Goal: Information Seeking & Learning: Find specific fact

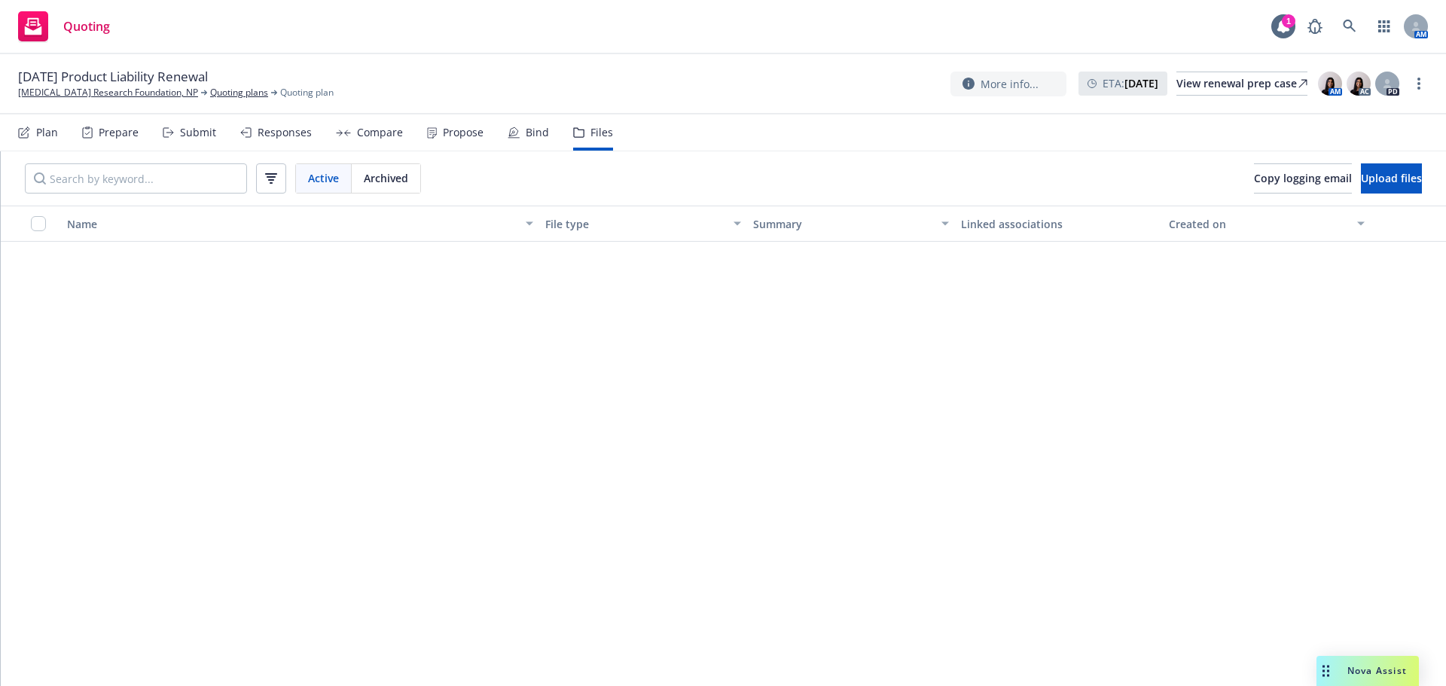
scroll to position [1130, 0]
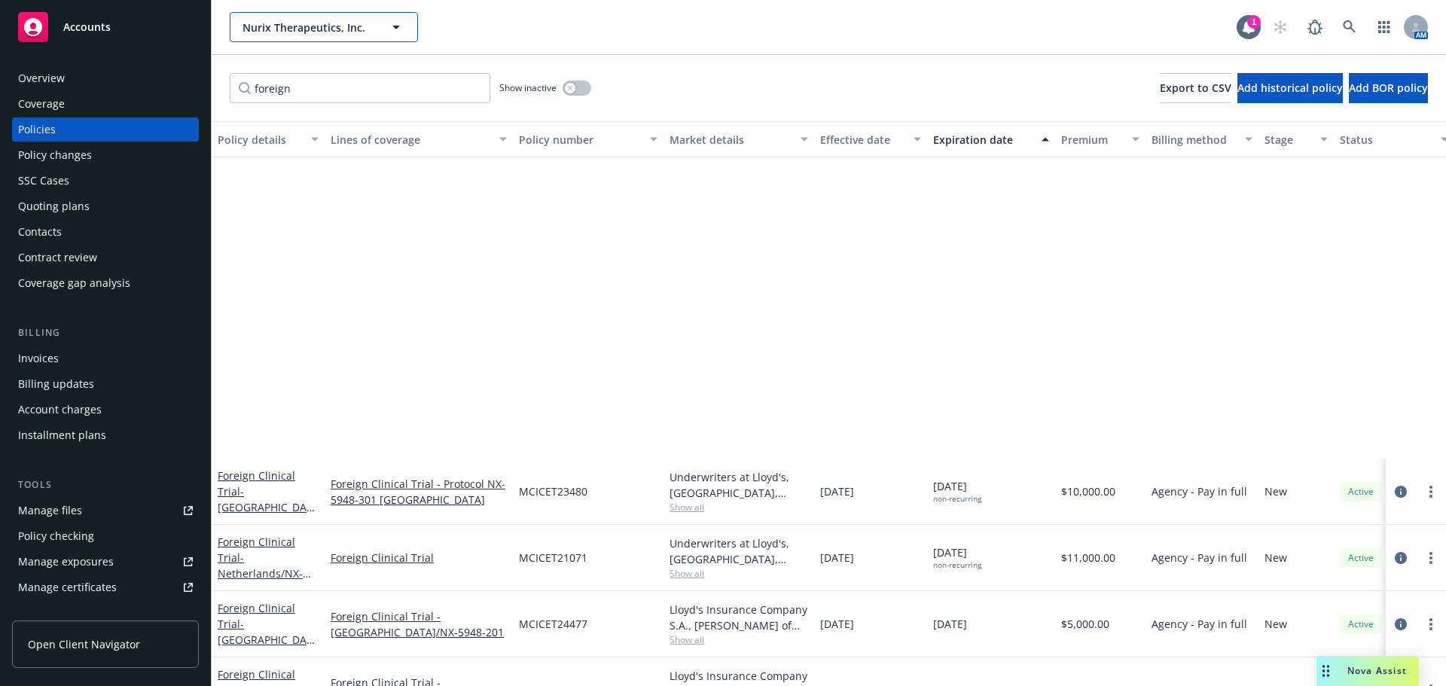
click at [302, 18] on button "Nurix Therapeutics, Inc." at bounding box center [324, 27] width 188 height 30
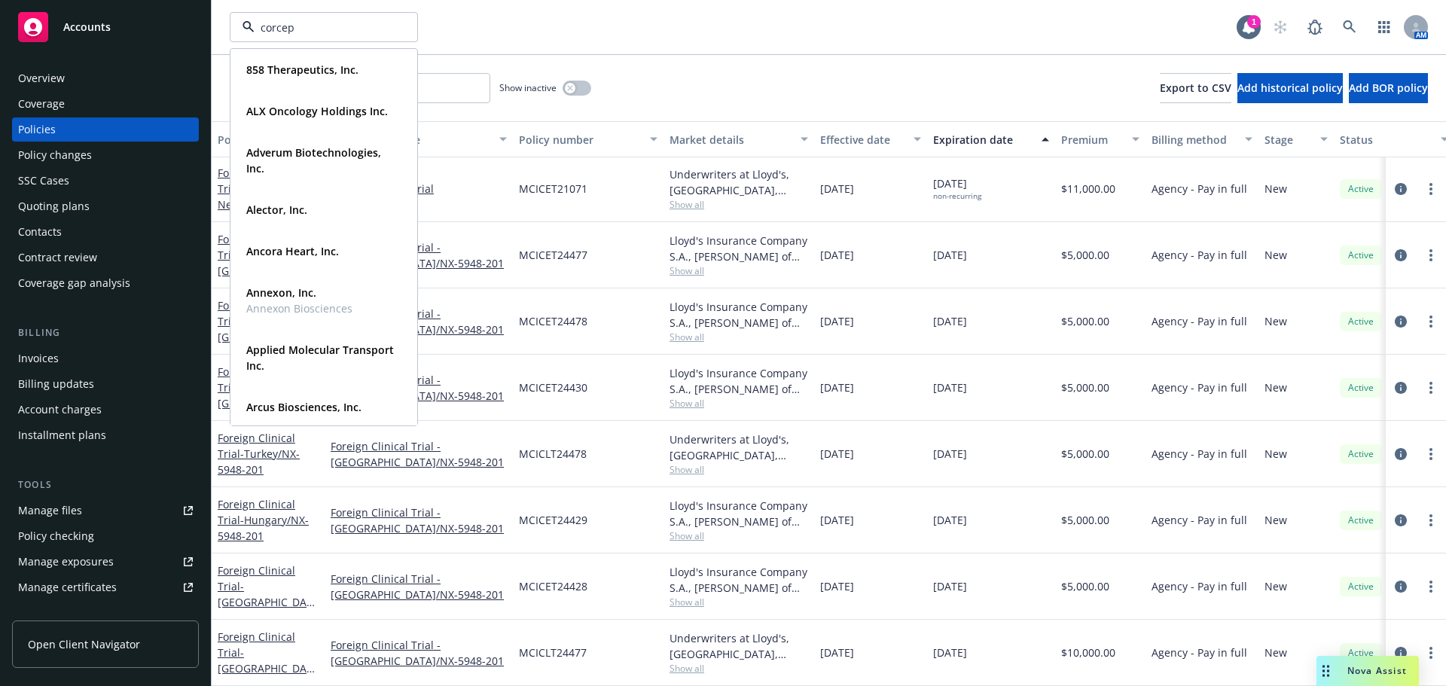
type input "corcept"
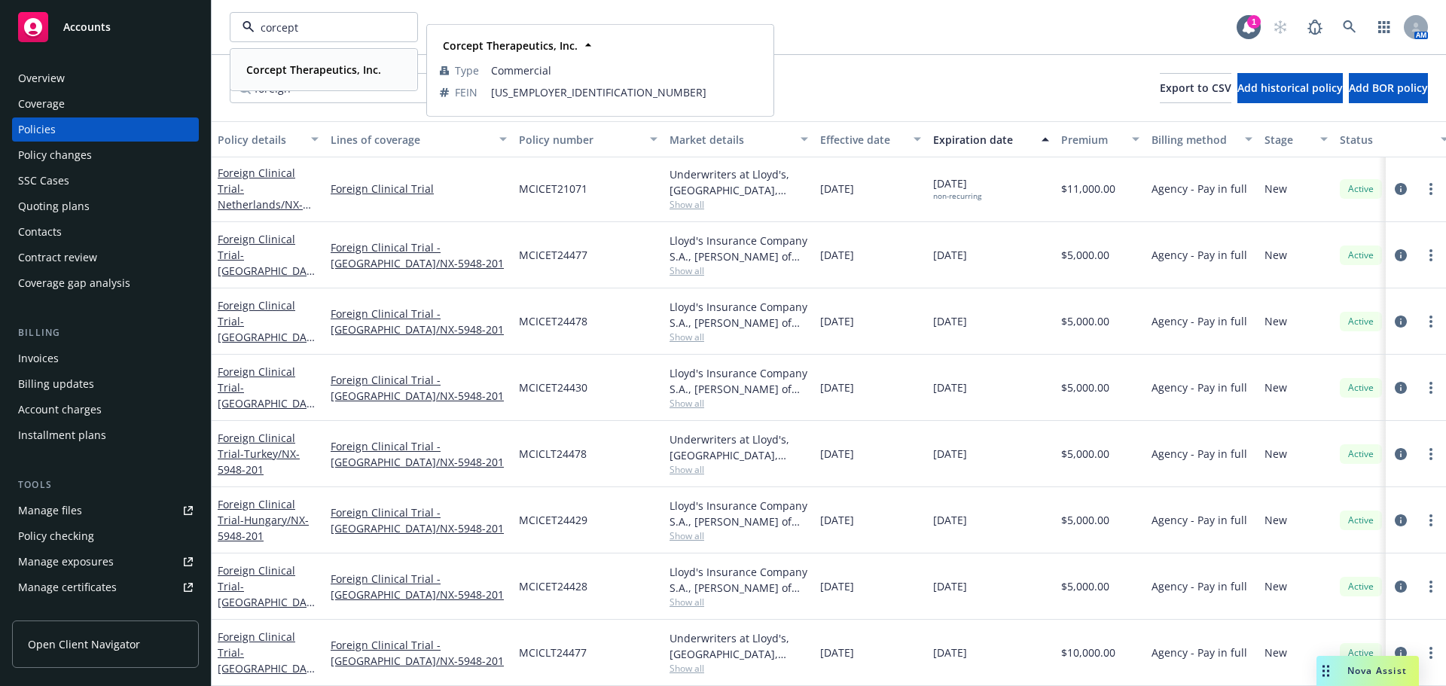
click at [305, 78] on div "Corcept Therapeutics, Inc." at bounding box center [312, 70] width 144 height 22
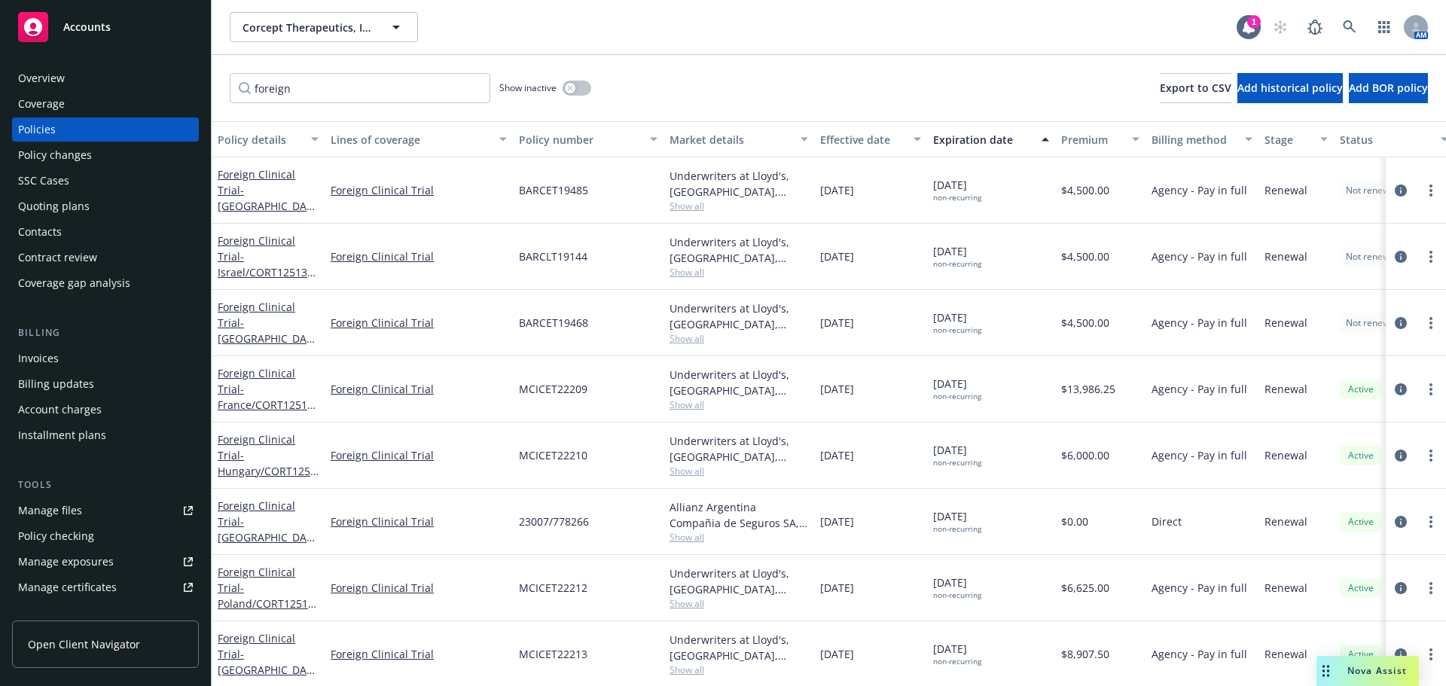
click at [84, 160] on div "Policy changes" at bounding box center [55, 155] width 74 height 24
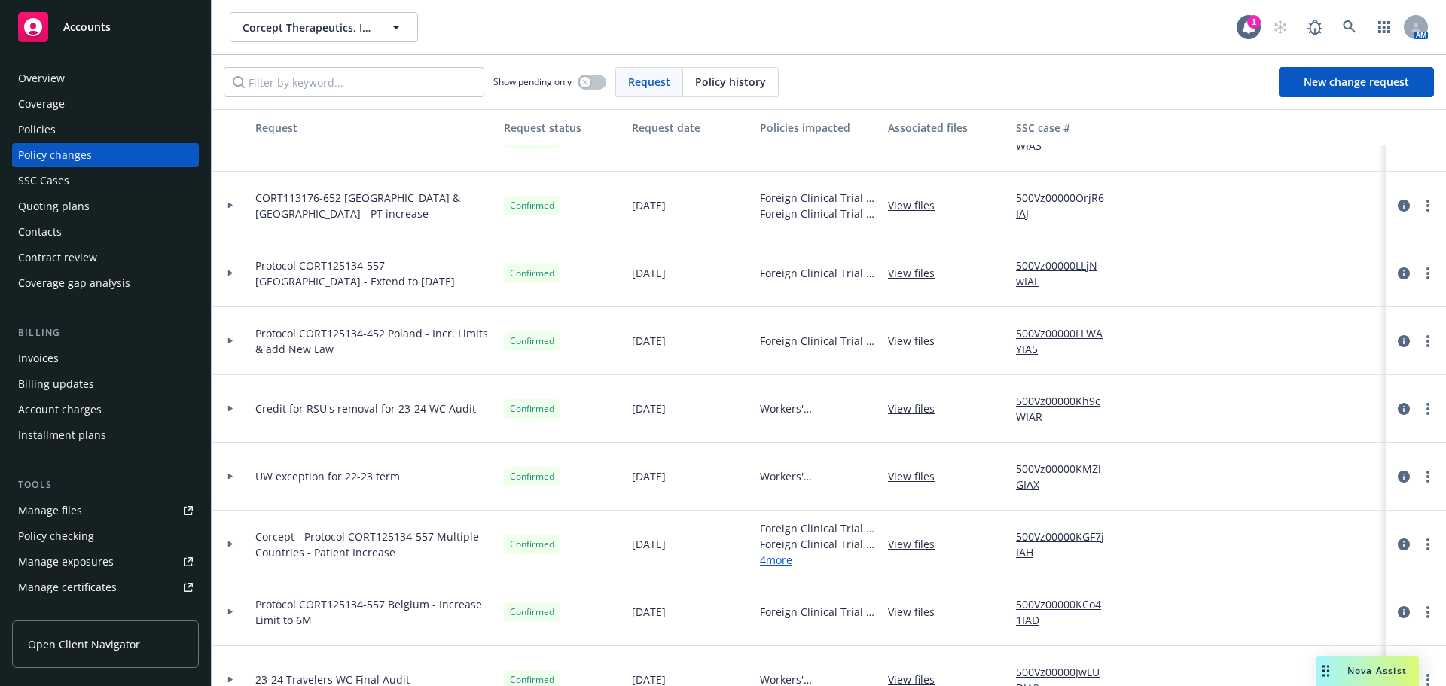
scroll to position [226, 0]
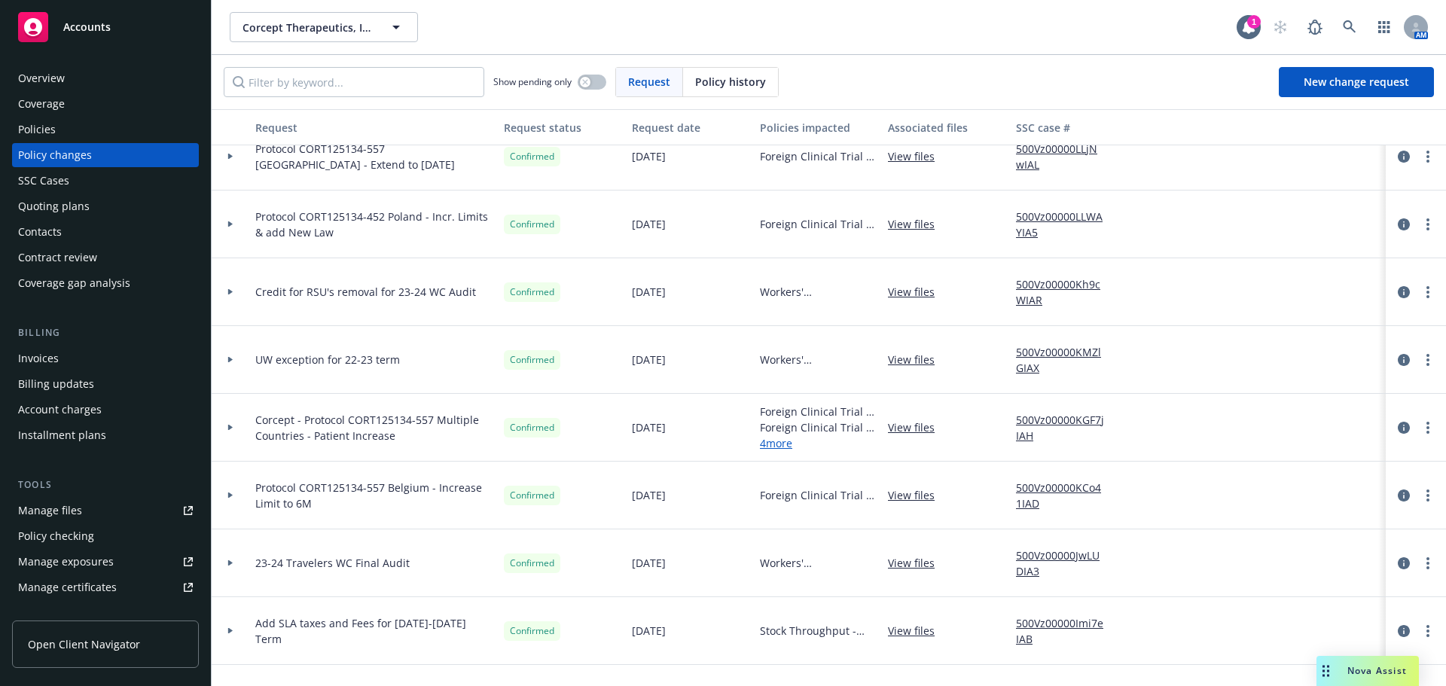
click at [226, 425] on div at bounding box center [231, 427] width 26 height 5
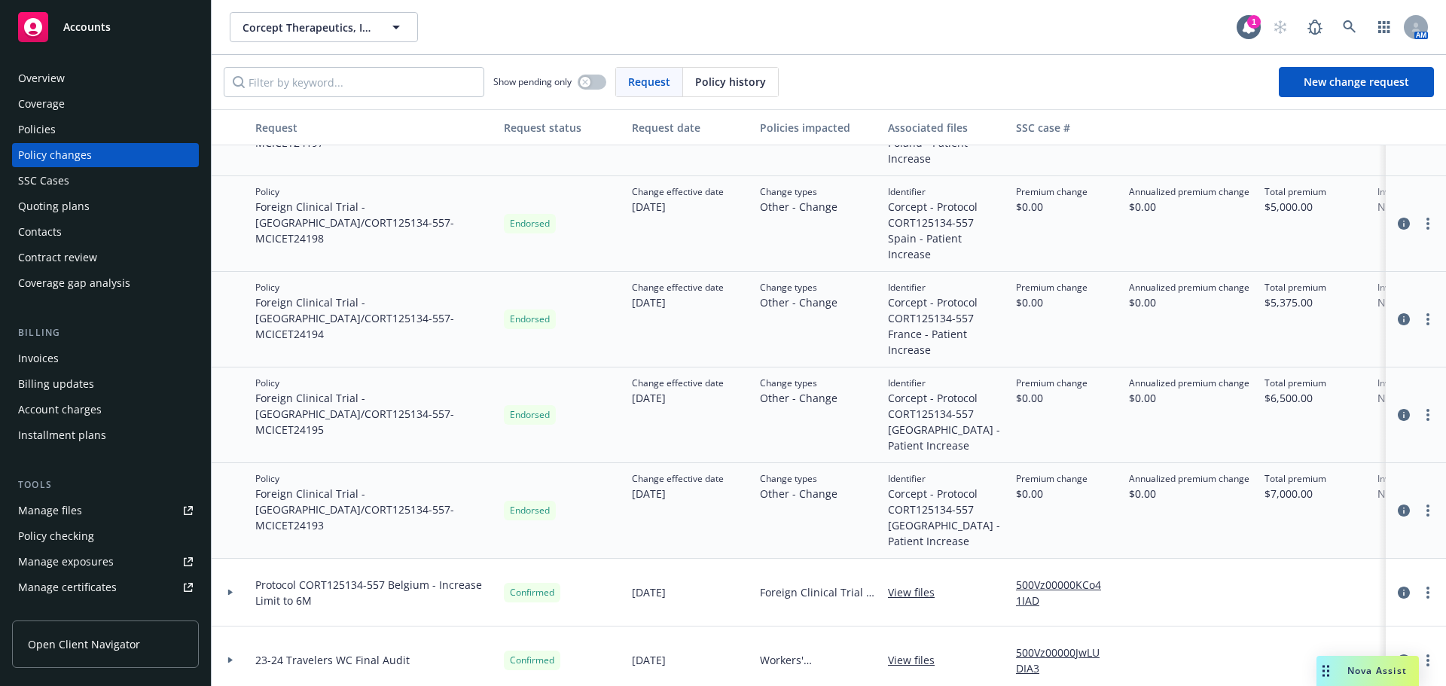
scroll to position [678, 0]
click at [93, 75] on div "Overview" at bounding box center [105, 78] width 175 height 24
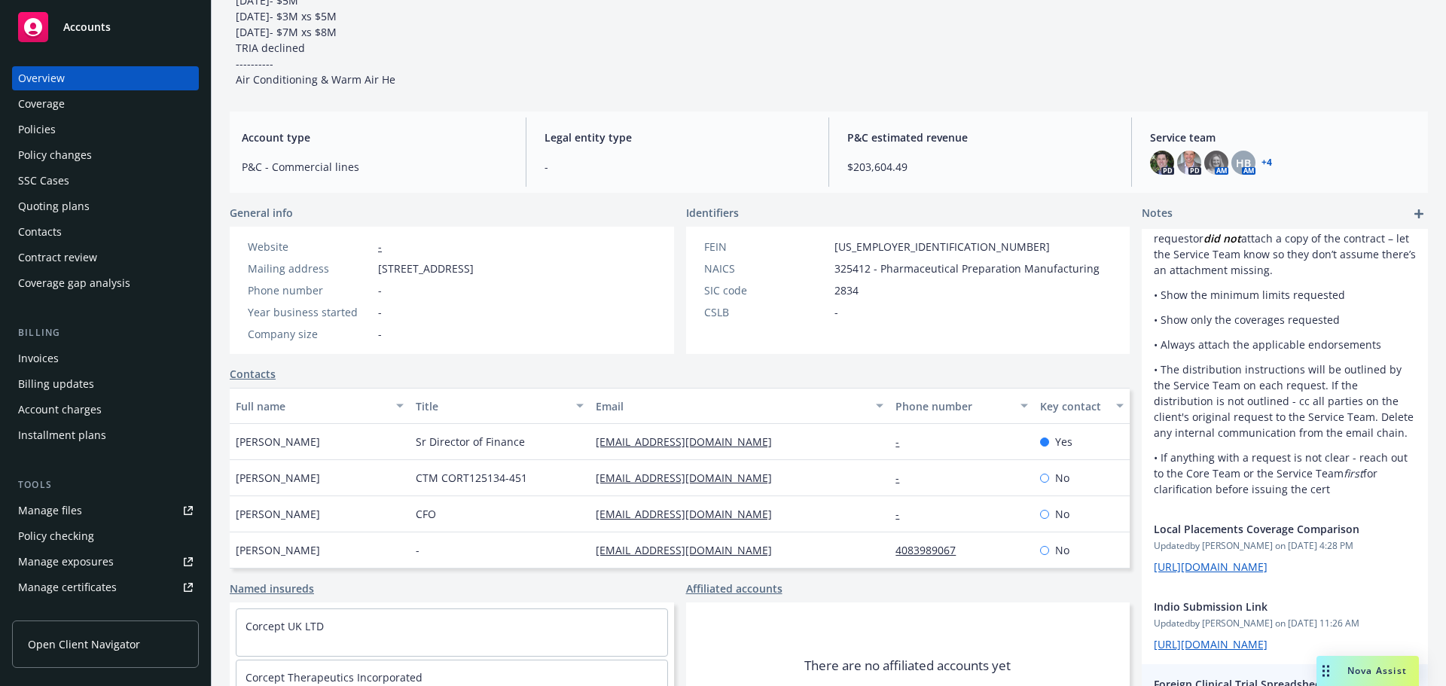
scroll to position [218, 0]
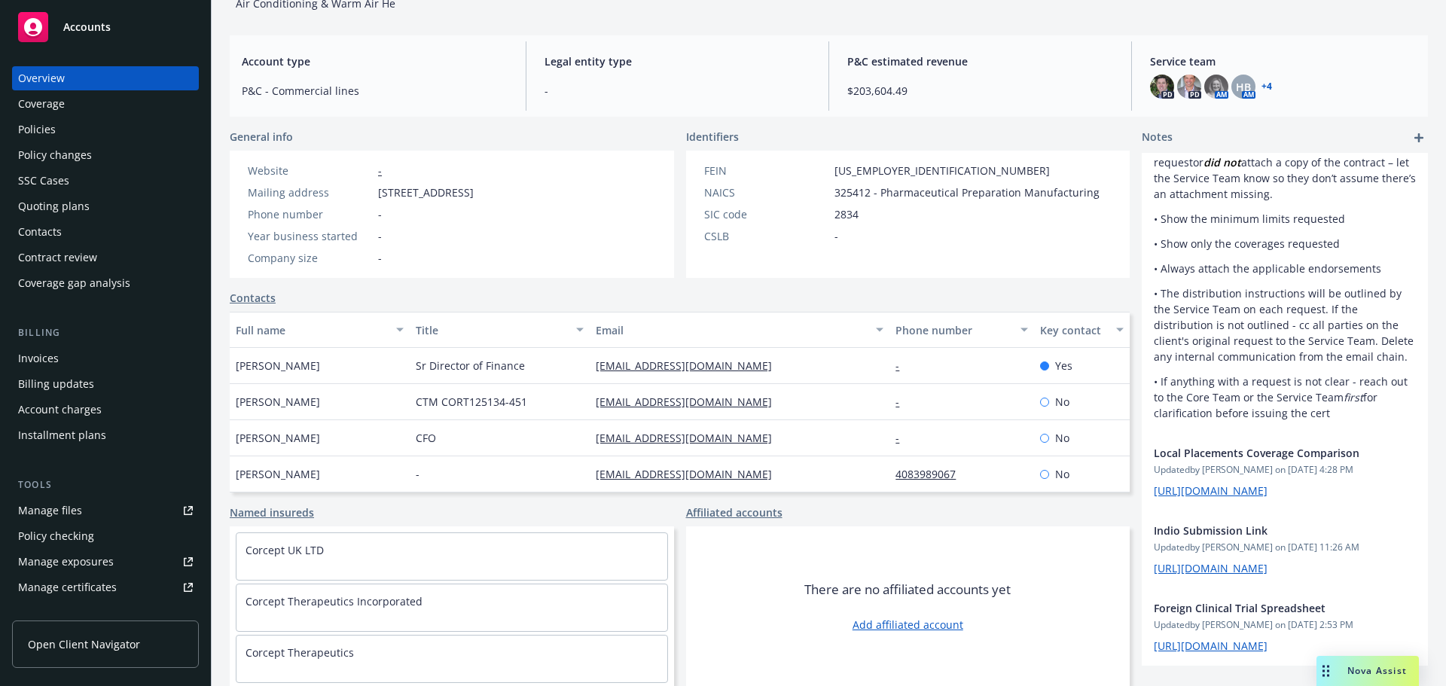
click at [78, 137] on div "Policies" at bounding box center [105, 129] width 175 height 24
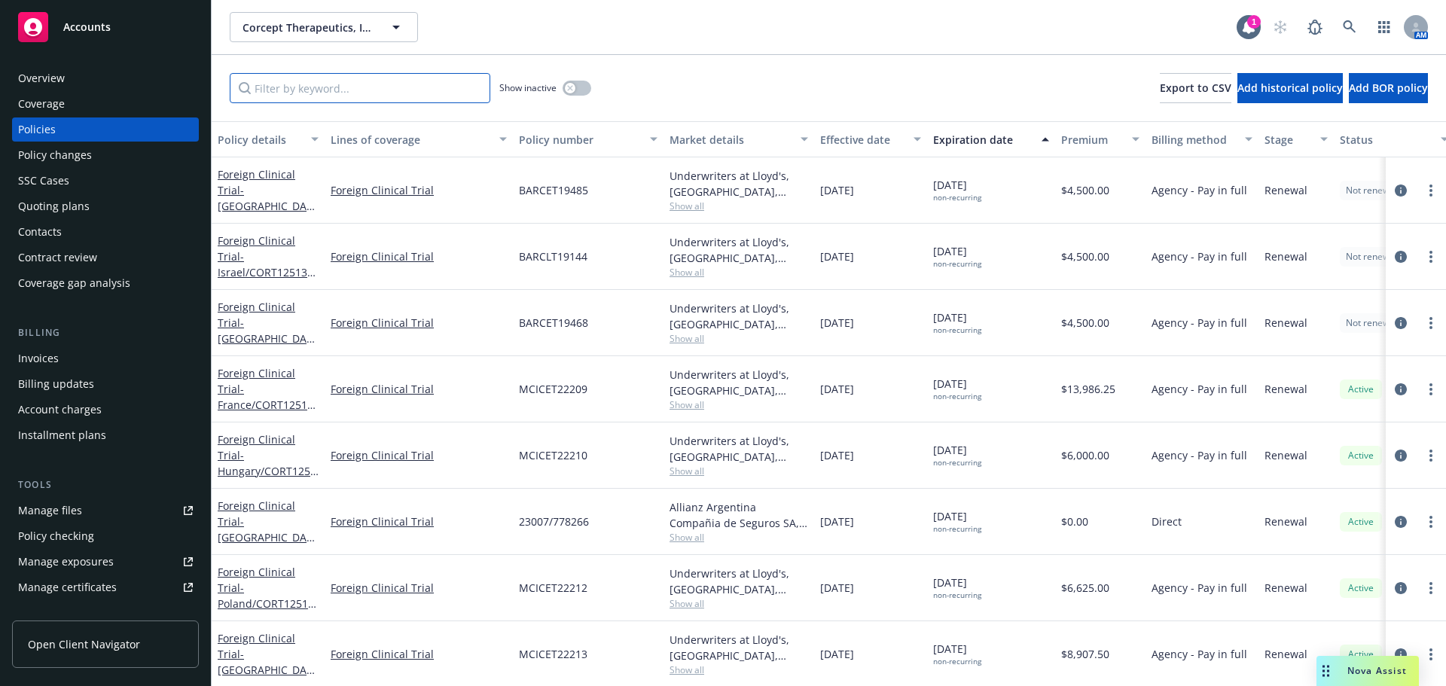
click at [335, 102] on input "Filter by keyword..." at bounding box center [360, 88] width 261 height 30
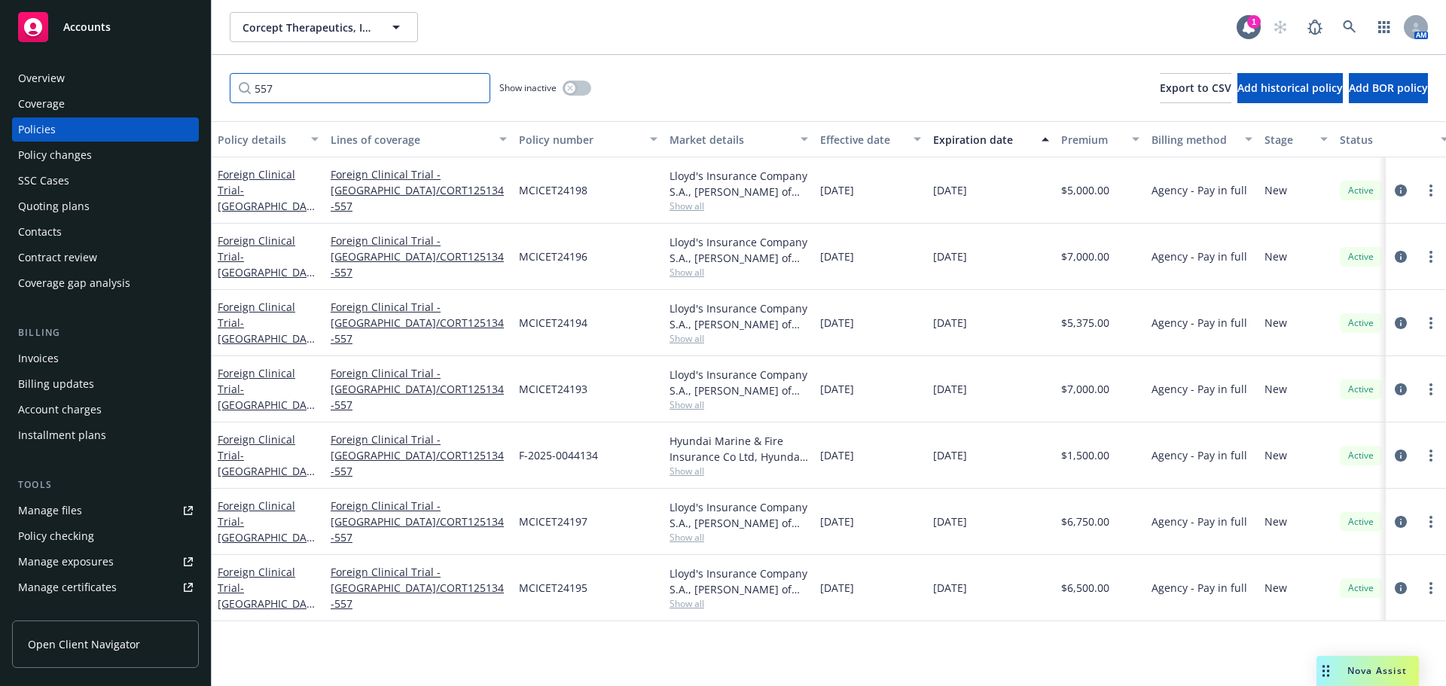
type input "557"
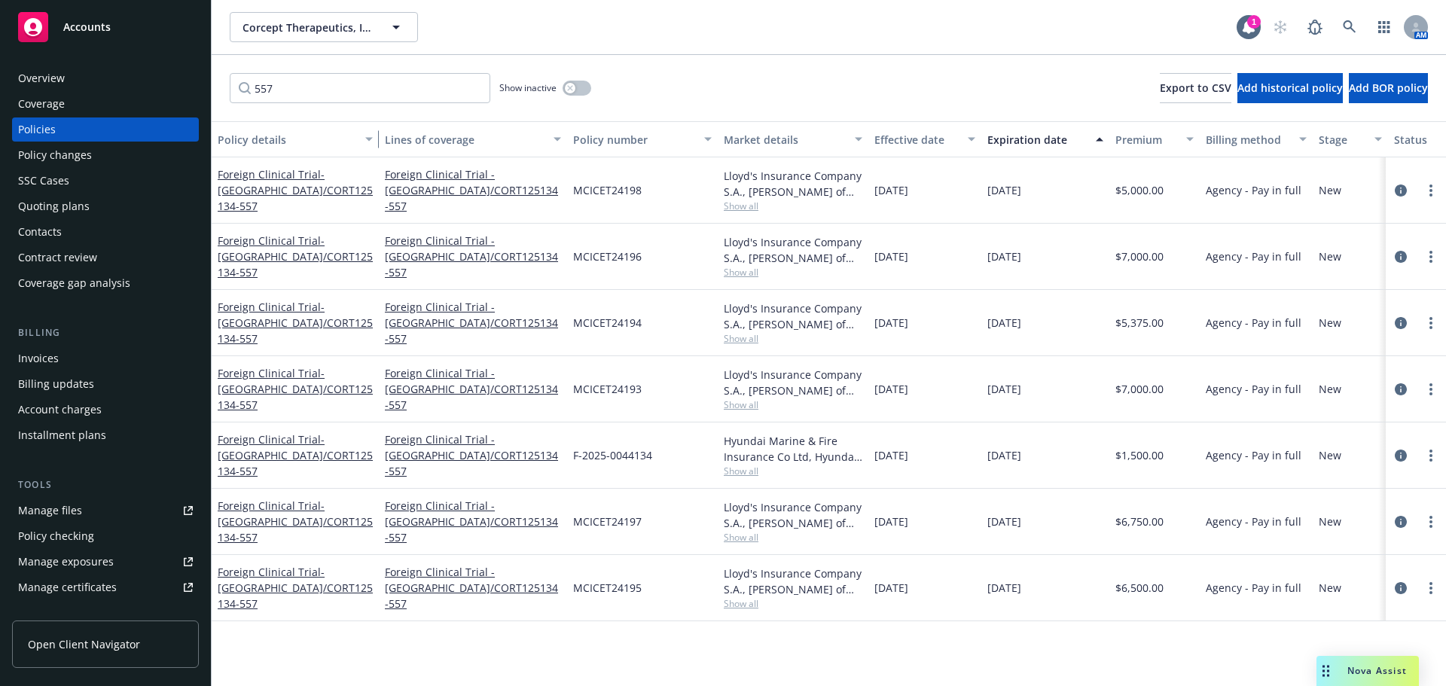
drag, startPoint x: 319, startPoint y: 136, endPoint x: 374, endPoint y: 139, distance: 54.3
click at [374, 139] on div "button" at bounding box center [372, 139] width 8 height 35
click at [302, 575] on span "- Germany/CORT125134-557" at bounding box center [295, 588] width 155 height 46
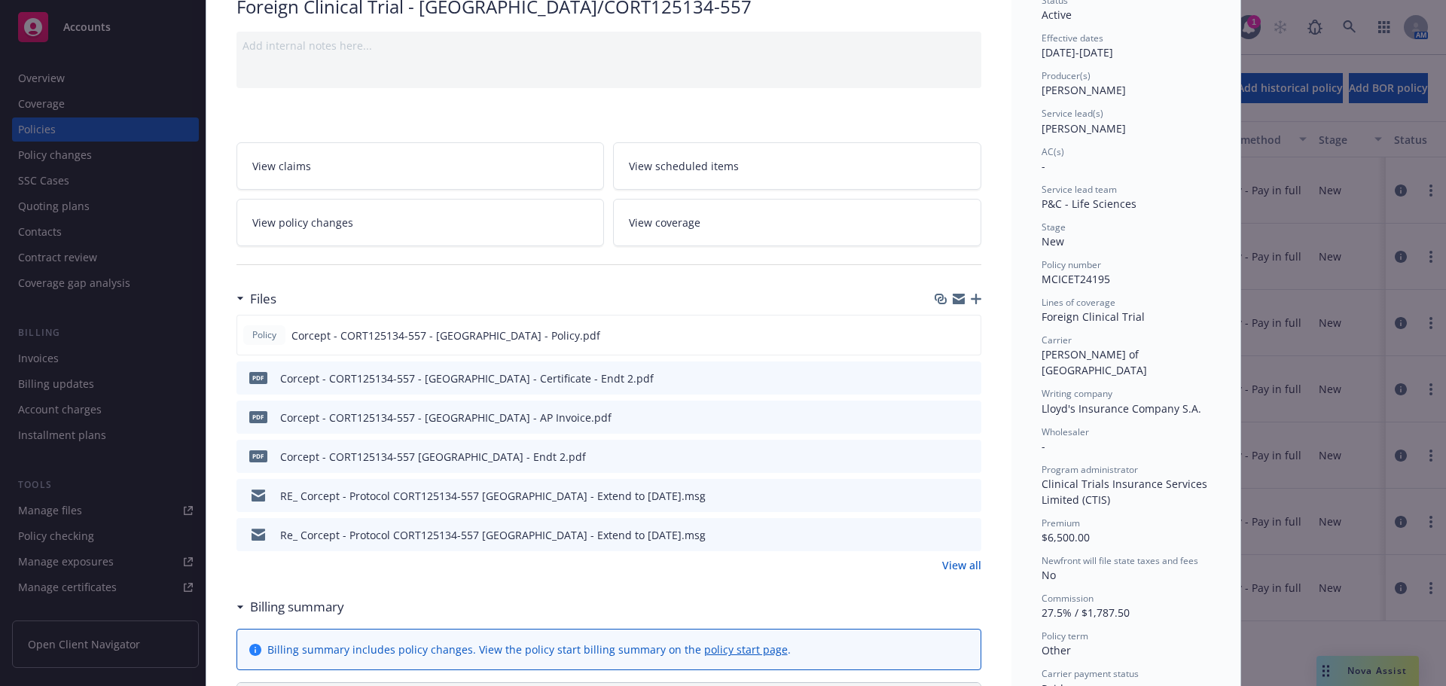
scroll to position [226, 0]
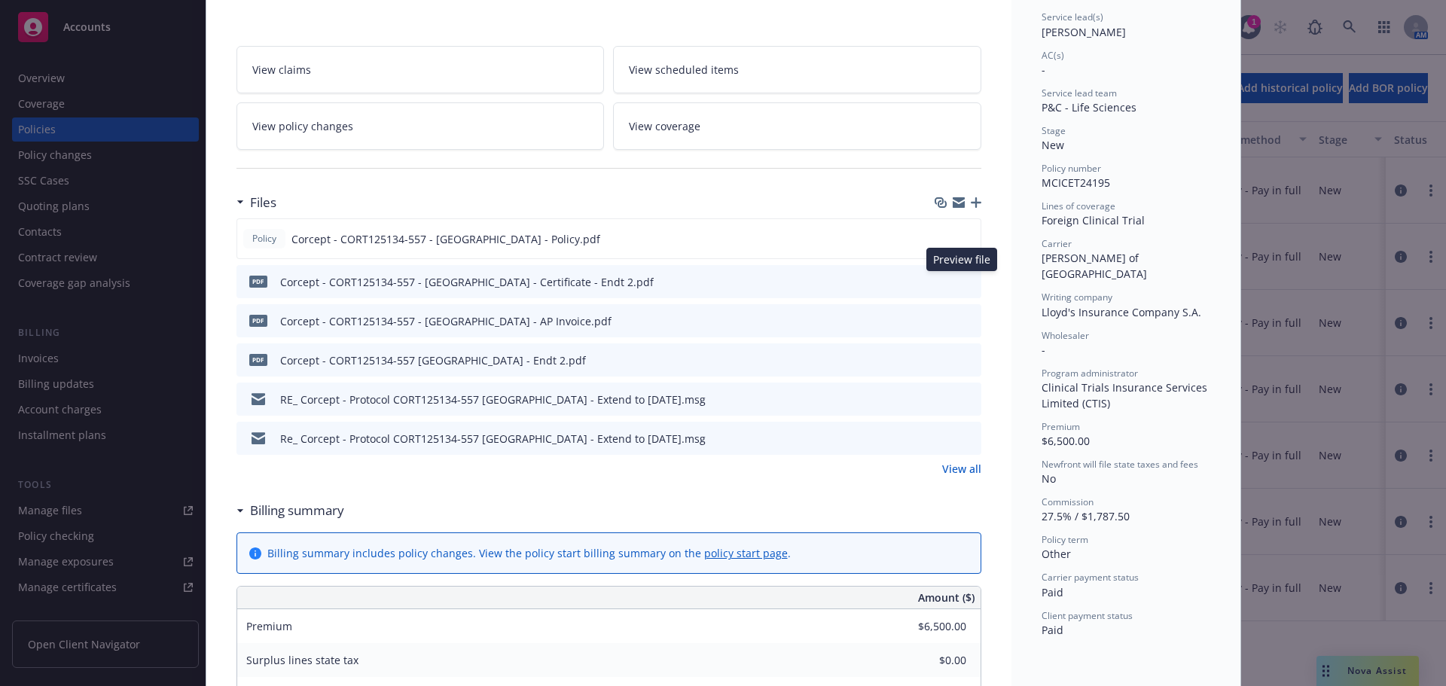
click at [964, 281] on icon "preview file" at bounding box center [967, 281] width 14 height 11
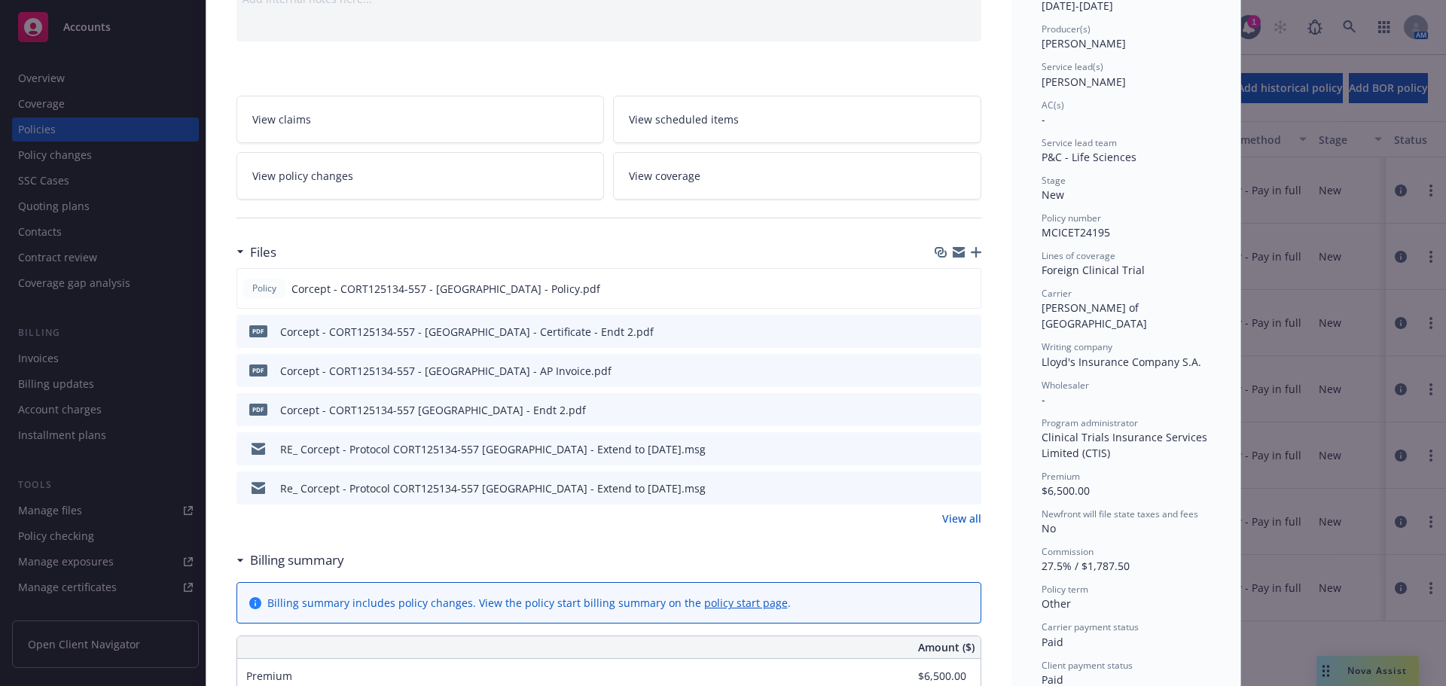
scroll to position [0, 0]
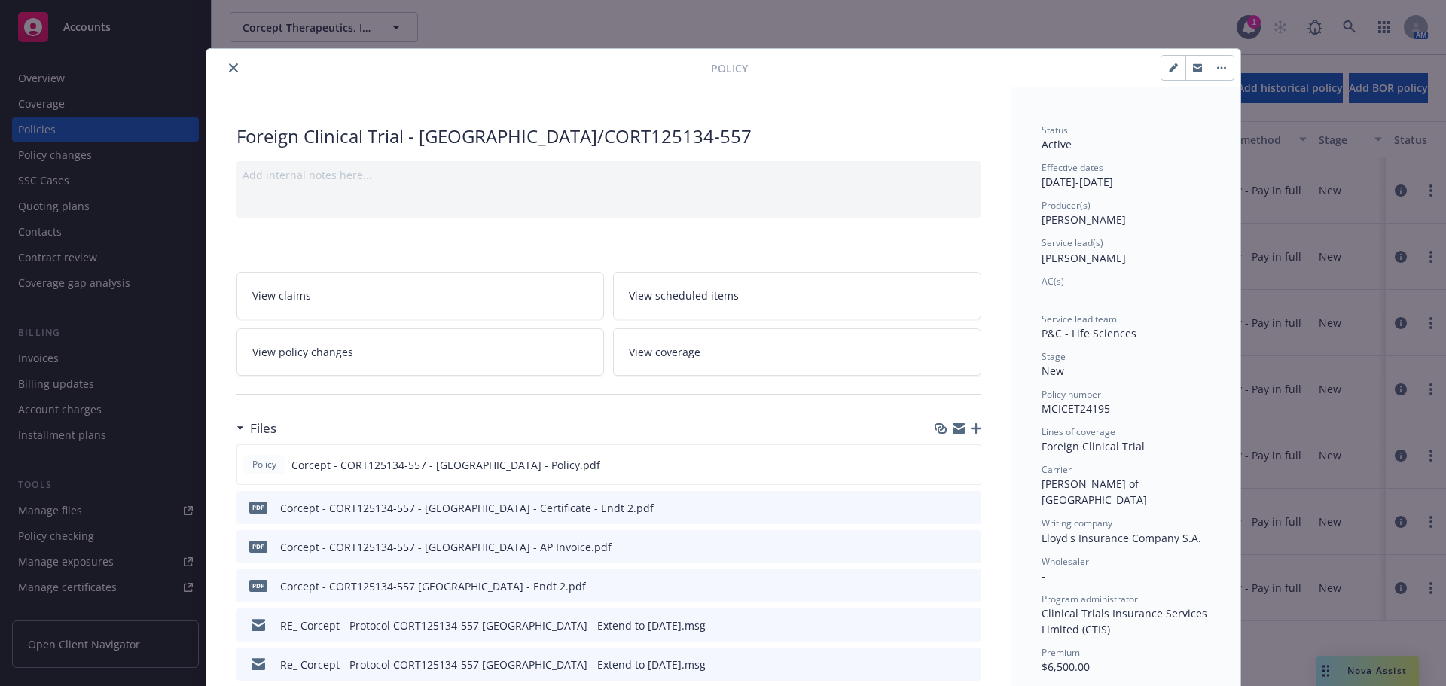
drag, startPoint x: 225, startPoint y: 63, endPoint x: 329, endPoint y: 50, distance: 104.8
click at [229, 63] on icon "close" at bounding box center [233, 67] width 9 height 9
